Goal: Information Seeking & Learning: Check status

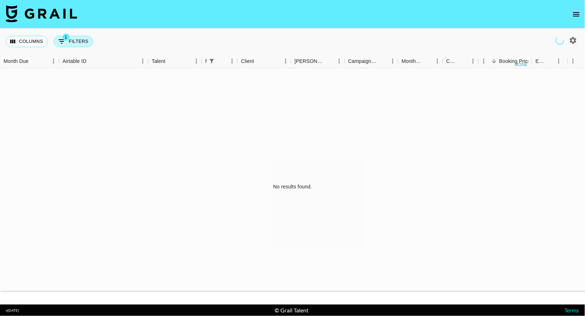
click at [66, 42] on icon "Show filters" at bounding box center [61, 41] width 9 height 9
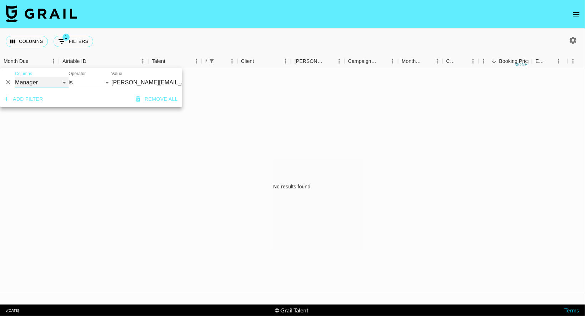
select select "clientId"
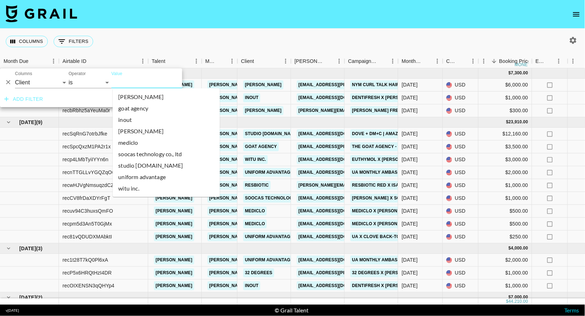
click at [145, 78] on input "Value" at bounding box center [159, 82] width 96 height 11
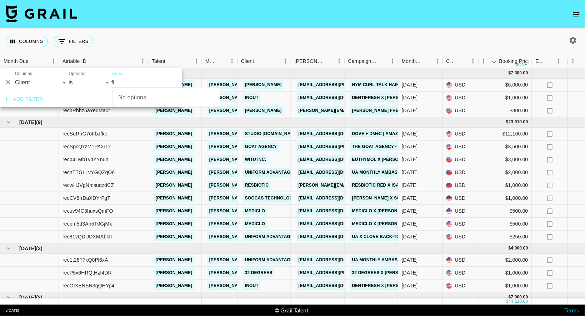
type input "f"
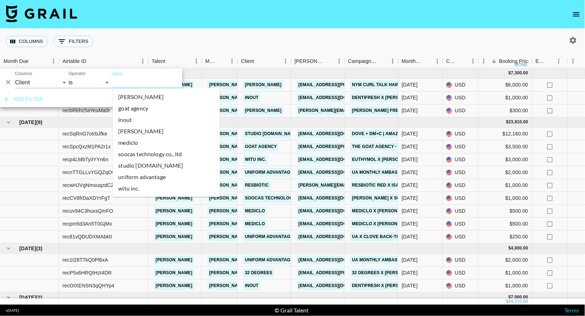
click at [291, 39] on div "Columns 0 Filters + Booking" at bounding box center [292, 42] width 585 height 26
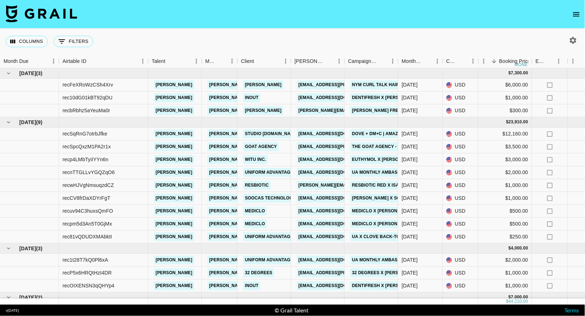
click at [575, 16] on icon "open drawer" at bounding box center [576, 14] width 6 height 4
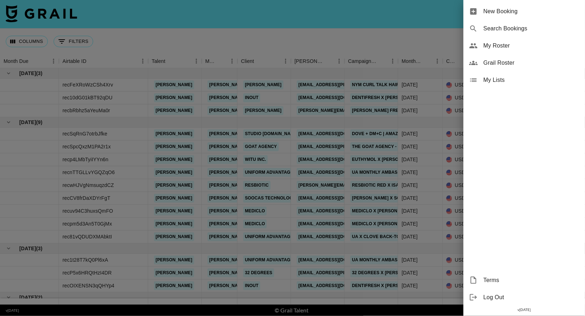
click at [408, 28] on div at bounding box center [292, 158] width 585 height 316
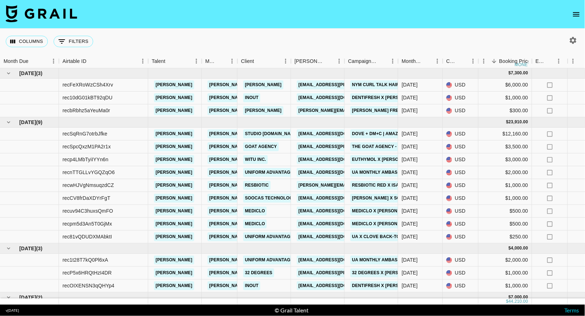
click at [572, 41] on icon "button" at bounding box center [573, 40] width 9 height 9
select select "[DATE]"
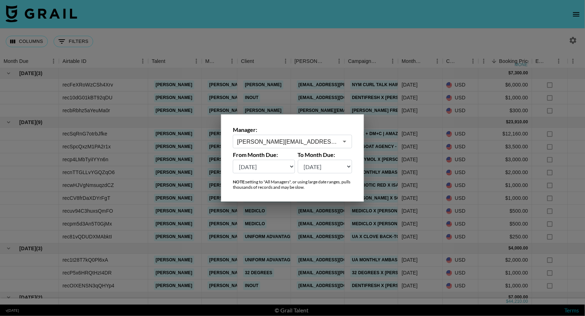
click at [287, 149] on div "Manager: [PERSON_NAME][EMAIL_ADDRESS][PERSON_NAME][DOMAIN_NAME] ​ From Month Du…" at bounding box center [292, 157] width 143 height 87
click at [286, 143] on input "[PERSON_NAME][EMAIL_ADDRESS][PERSON_NAME][DOMAIN_NAME]" at bounding box center [287, 141] width 101 height 8
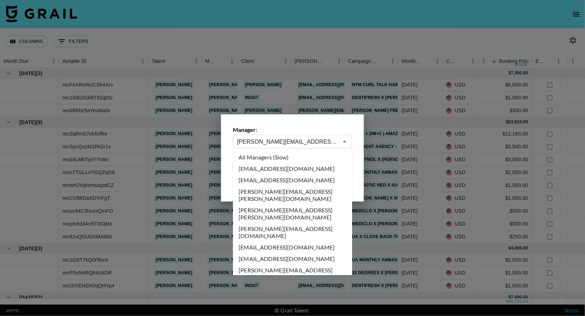
scroll to position [0, 0]
click at [287, 158] on li "All Managers (Slow)" at bounding box center [292, 157] width 119 height 11
type input "All Managers (Slow)"
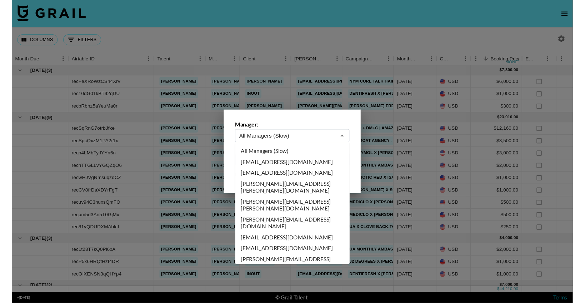
scroll to position [0, 0]
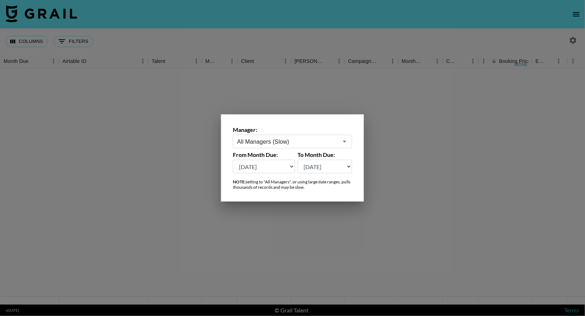
click at [230, 32] on div at bounding box center [292, 158] width 585 height 316
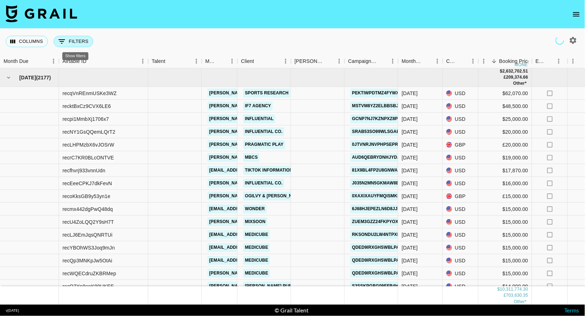
click at [71, 40] on button "0 Filters" at bounding box center [74, 41] width 40 height 11
select select "clientId"
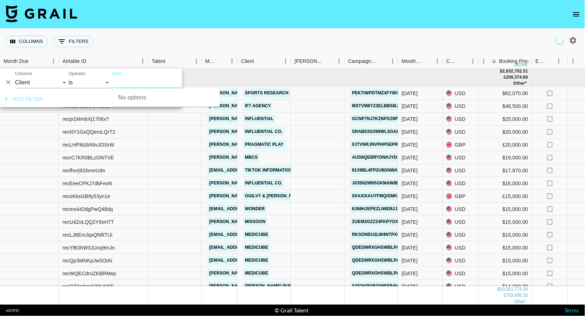
click at [121, 80] on input "Value" at bounding box center [159, 82] width 96 height 11
type input "fi"
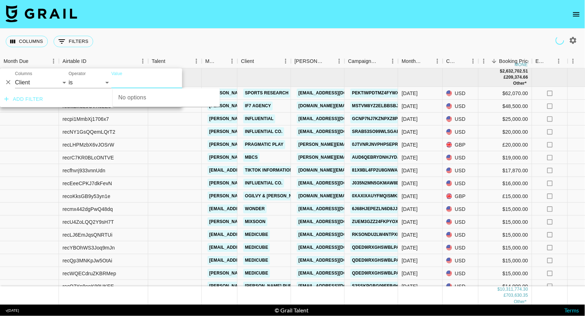
click at [120, 82] on input "Value" at bounding box center [159, 82] width 96 height 11
type input "@[PERSON_NAME]"
drag, startPoint x: 229, startPoint y: 36, endPoint x: 134, endPoint y: 61, distance: 98.0
click at [229, 36] on div "Columns 0 Filters + Booking" at bounding box center [292, 42] width 585 height 26
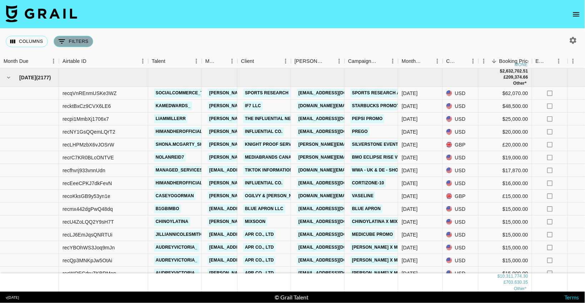
click at [74, 39] on button "0 Filters" at bounding box center [74, 41] width 40 height 11
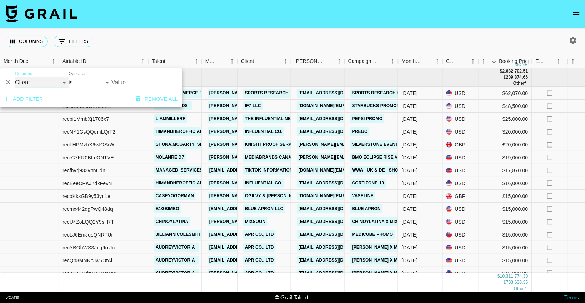
select select "bookerId"
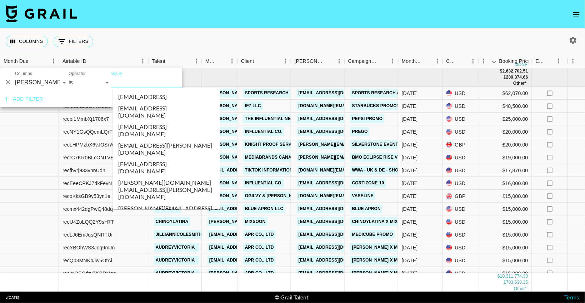
drag, startPoint x: 49, startPoint y: 84, endPoint x: 128, endPoint y: 81, distance: 79.3
click at [128, 81] on input "Value" at bounding box center [159, 82] width 96 height 11
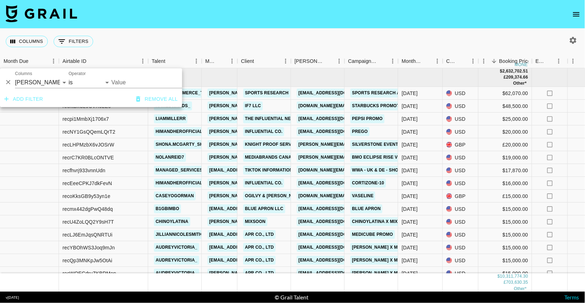
click at [124, 84] on input "Value" at bounding box center [159, 82] width 96 height 11
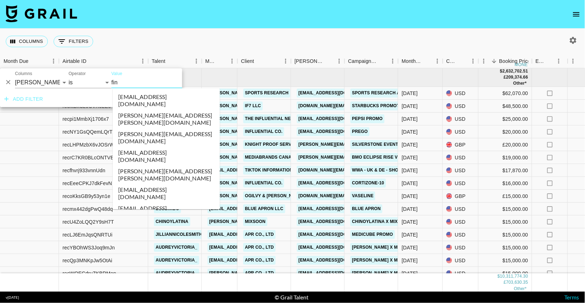
type input "[PERSON_NAME]"
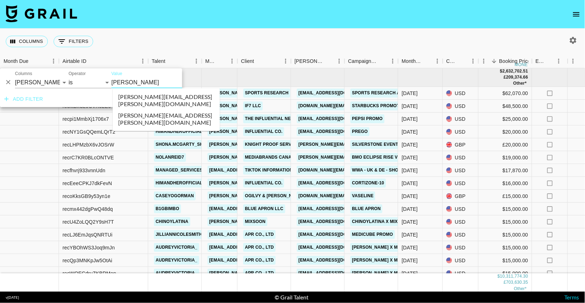
click at [157, 110] on li "[PERSON_NAME][EMAIL_ADDRESS][PERSON_NAME][DOMAIN_NAME]" at bounding box center [166, 119] width 107 height 19
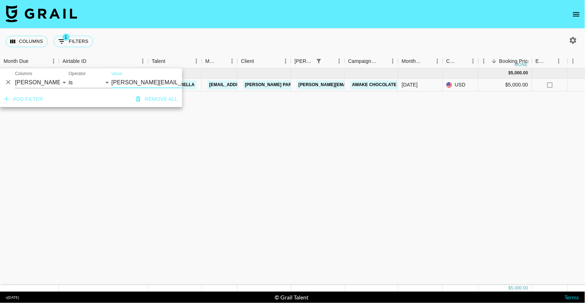
scroll to position [0, 37]
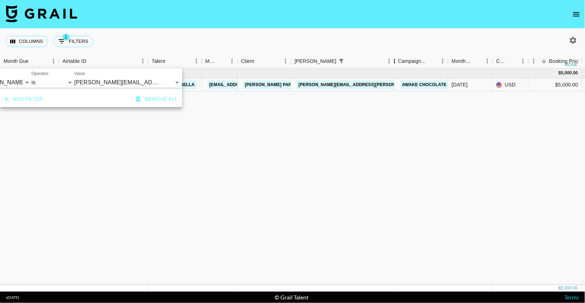
drag, startPoint x: 344, startPoint y: 63, endPoint x: 394, endPoint y: 57, distance: 49.5
click at [394, 57] on div "Booker" at bounding box center [394, 61] width 9 height 14
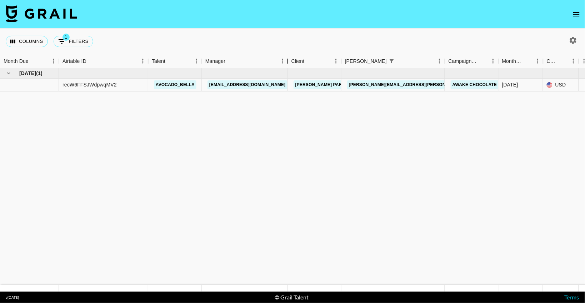
drag, startPoint x: 234, startPoint y: 60, endPoint x: 284, endPoint y: 61, distance: 50.3
click at [284, 61] on div "Manager" at bounding box center [287, 61] width 9 height 14
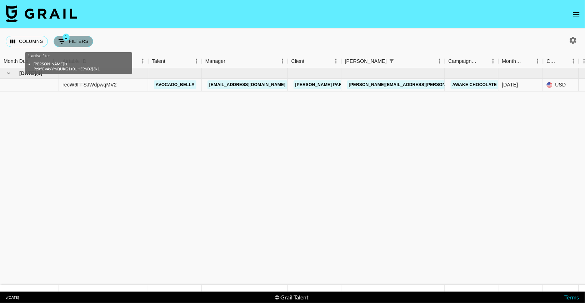
click at [86, 42] on button "1 Filters" at bounding box center [74, 41] width 40 height 11
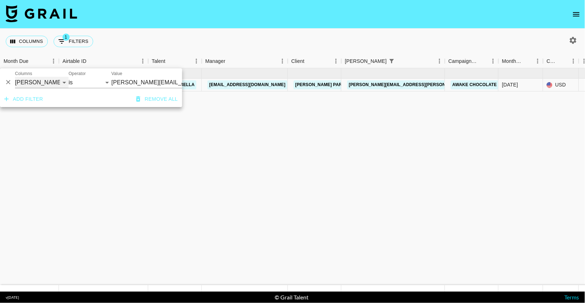
click at [55, 77] on select "Grail Platform ID Airtable ID Talent Manager Client [PERSON_NAME] Campaign (Typ…" at bounding box center [42, 82] width 54 height 11
select select "talentName"
select select "contains"
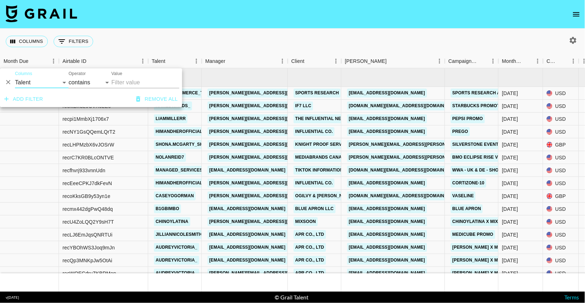
click at [135, 81] on input "Value" at bounding box center [145, 82] width 68 height 11
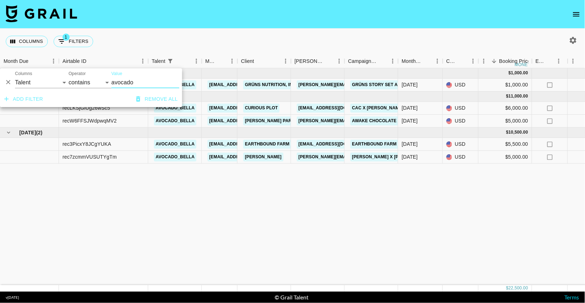
type input "avocado"
click at [264, 219] on div "[DATE] ( 1 ) $ 1,000.00 $ 97.63 recKkoYyQFjspYkI8 avocado_bella [EMAIL_ADDRESS]…" at bounding box center [592, 176] width 1185 height 217
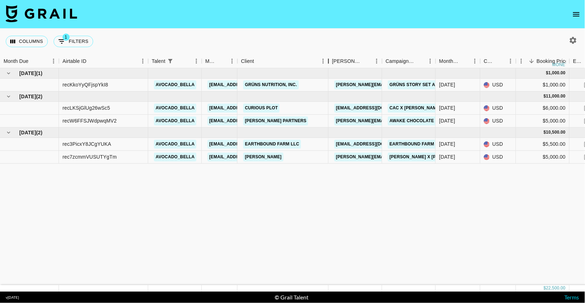
drag, startPoint x: 291, startPoint y: 62, endPoint x: 380, endPoint y: 58, distance: 89.0
click at [325, 62] on div "Client" at bounding box center [328, 61] width 9 height 14
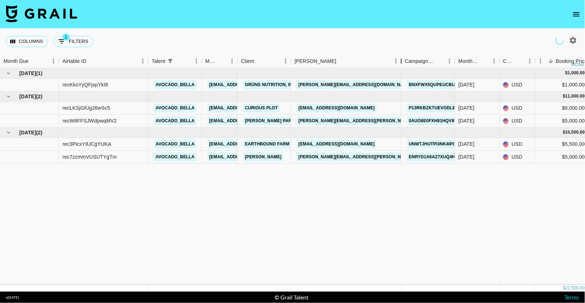
drag, startPoint x: 343, startPoint y: 58, endPoint x: 400, endPoint y: 58, distance: 56.7
click at [400, 58] on div "Booker" at bounding box center [401, 61] width 9 height 14
